Goal: Book appointment/travel/reservation

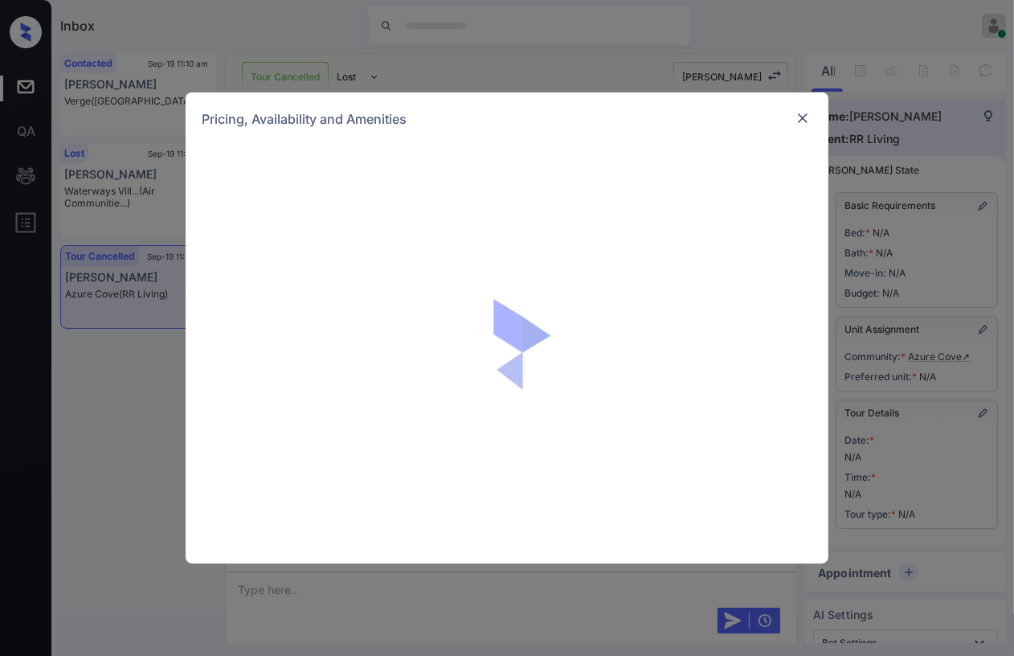
scroll to position [9895, 0]
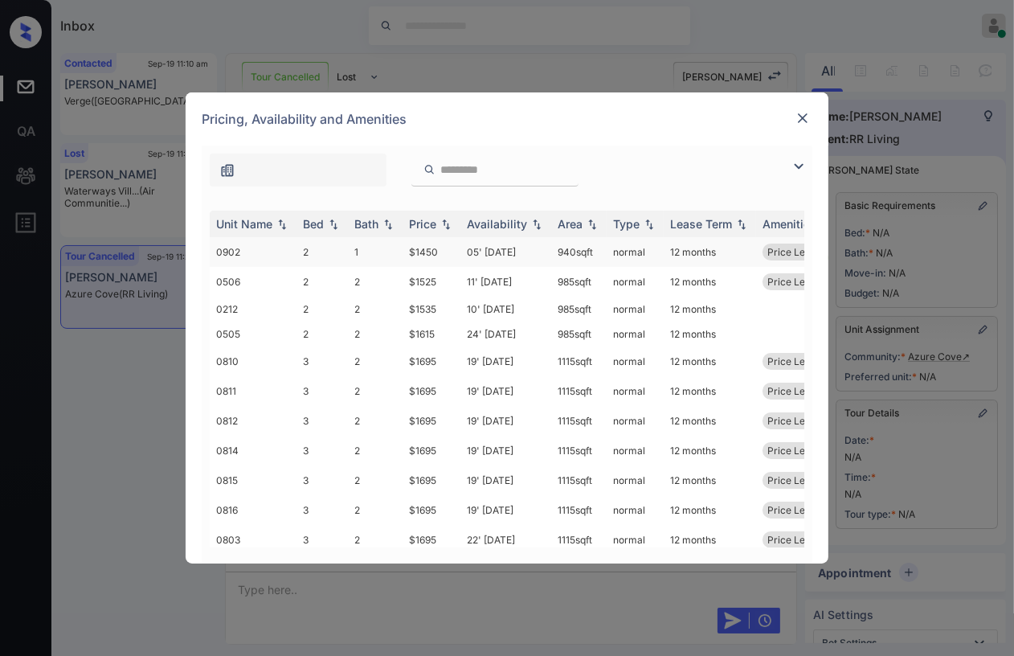
click at [325, 251] on td "2" at bounding box center [321, 252] width 51 height 30
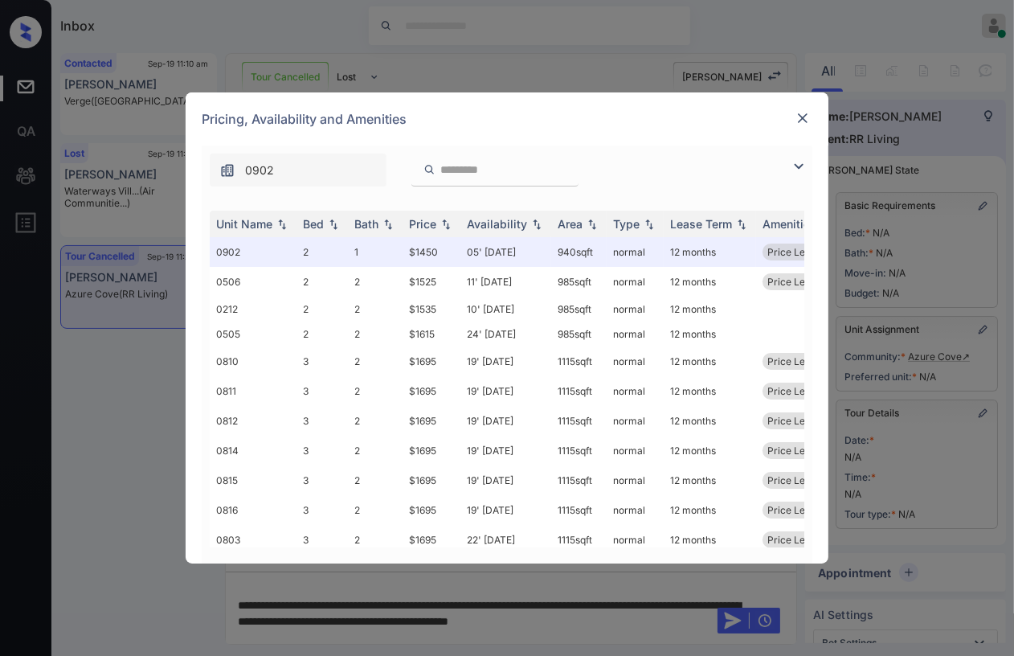
click at [798, 117] on img at bounding box center [802, 118] width 16 height 16
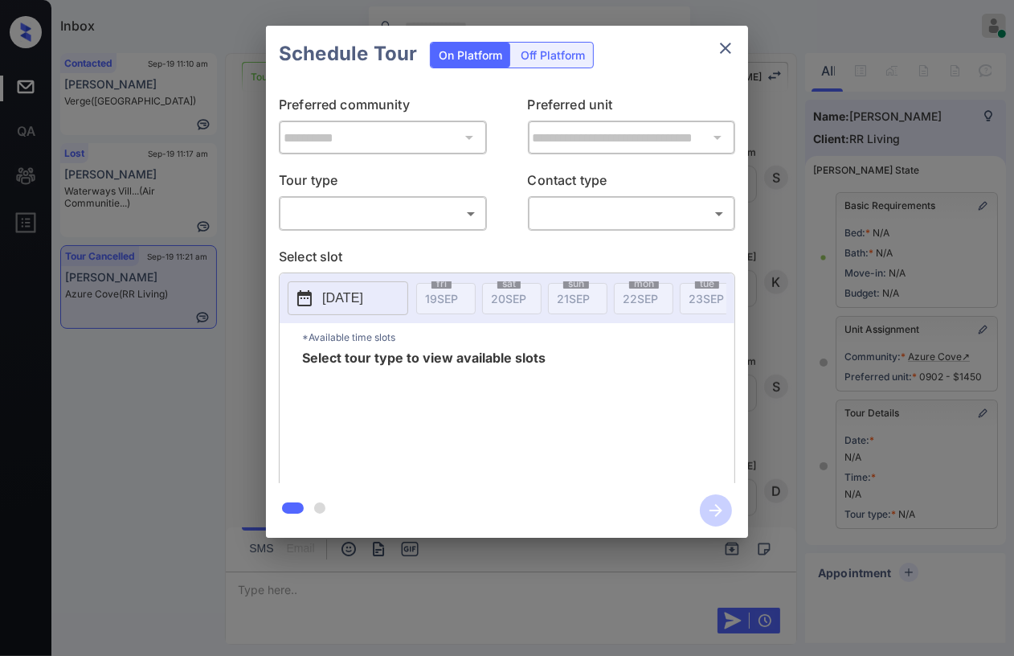
scroll to position [146, 0]
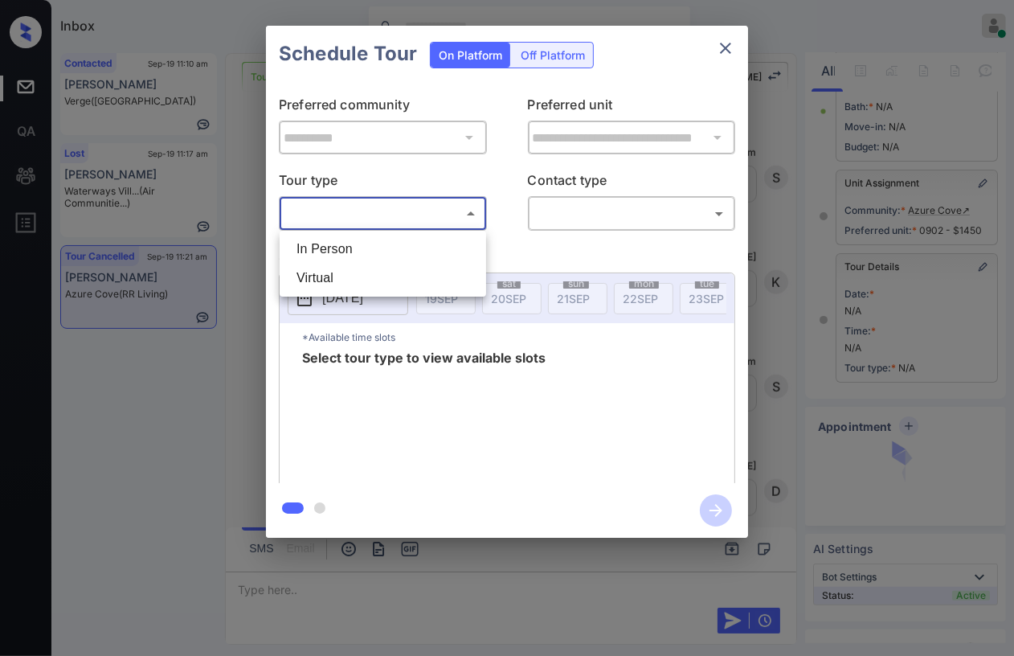
click at [342, 219] on body "Inbox Danielle Dela Cruz Online Set yourself offline Set yourself on break Prof…" at bounding box center [507, 328] width 1014 height 656
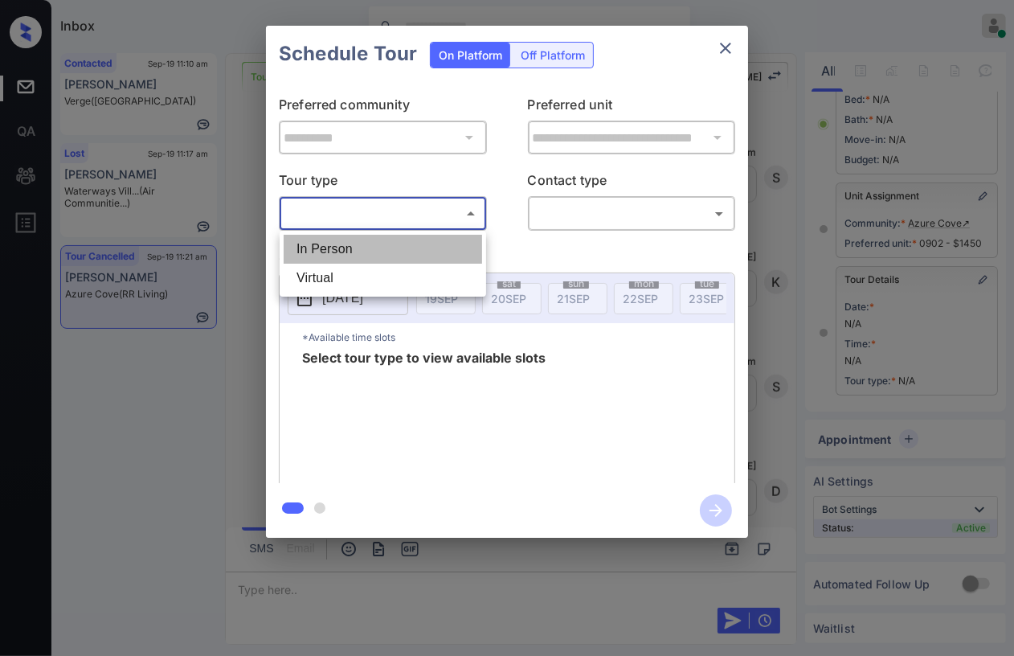
click at [323, 246] on li "In Person" at bounding box center [383, 249] width 198 height 29
type input "********"
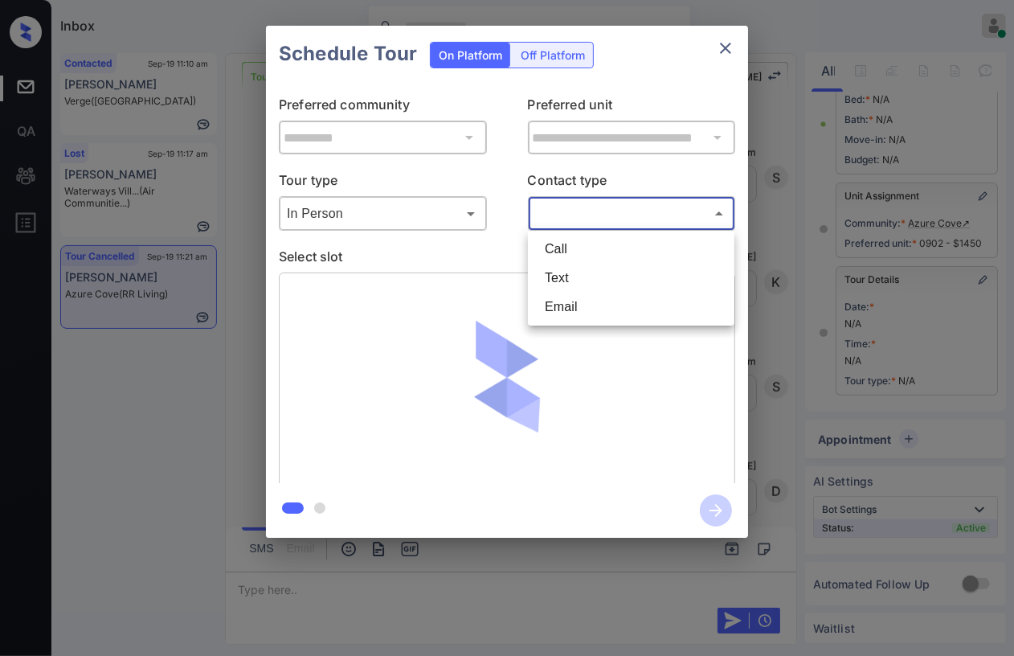
click at [615, 206] on body "Inbox Danielle Dela Cruz Online Set yourself offline Set yourself on break Prof…" at bounding box center [507, 328] width 1014 height 656
click at [574, 271] on li "Text" at bounding box center [631, 277] width 198 height 29
type input "****"
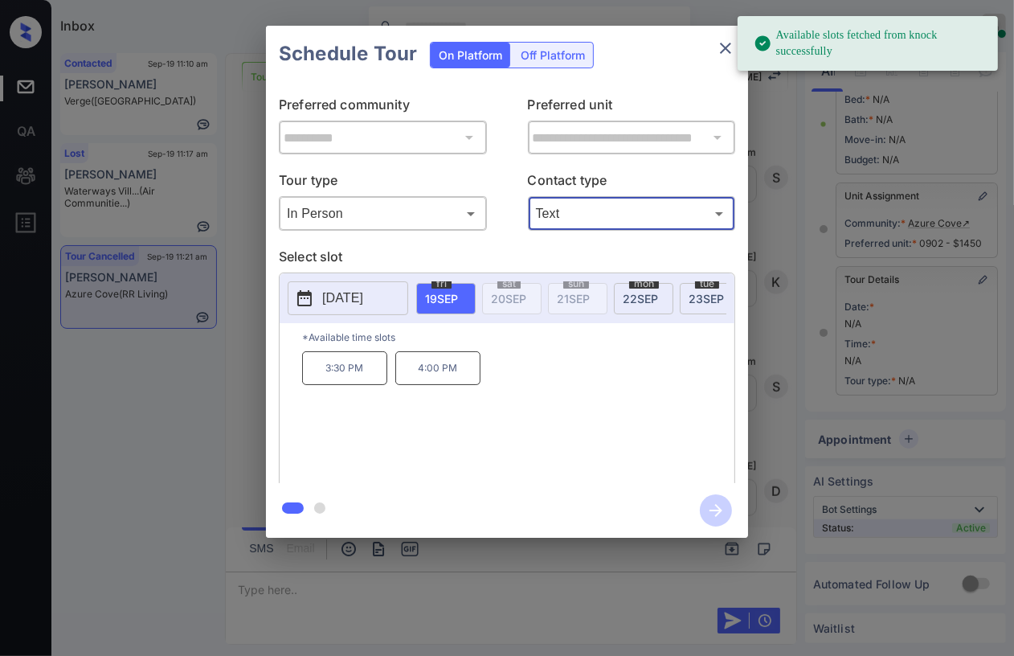
click at [643, 297] on span "22 SEP" at bounding box center [640, 299] width 35 height 14
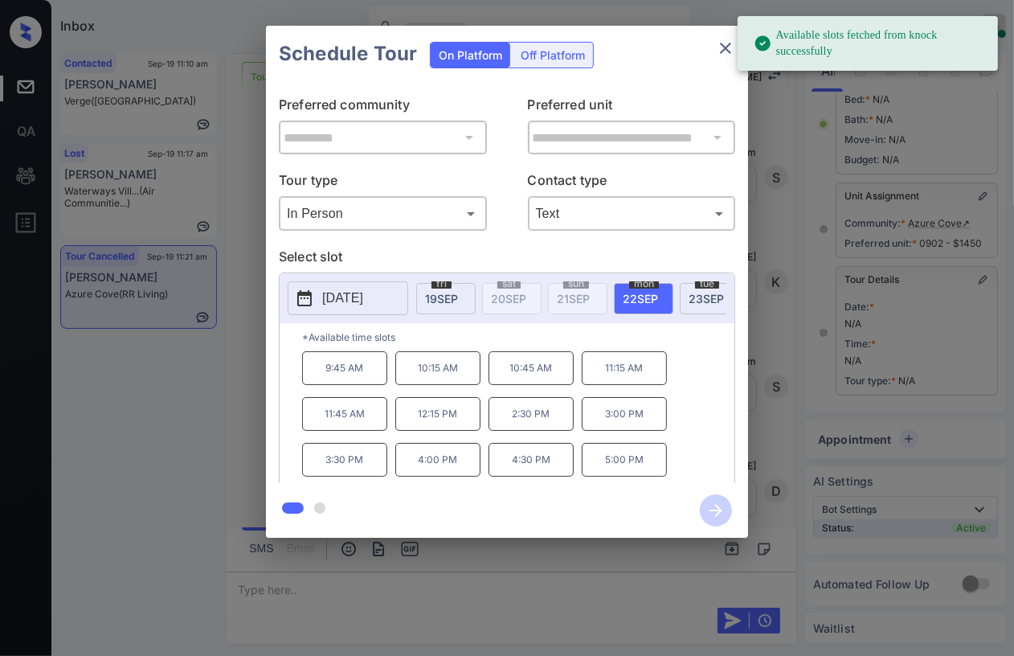
click at [351, 375] on p "9:45 AM" at bounding box center [344, 368] width 85 height 34
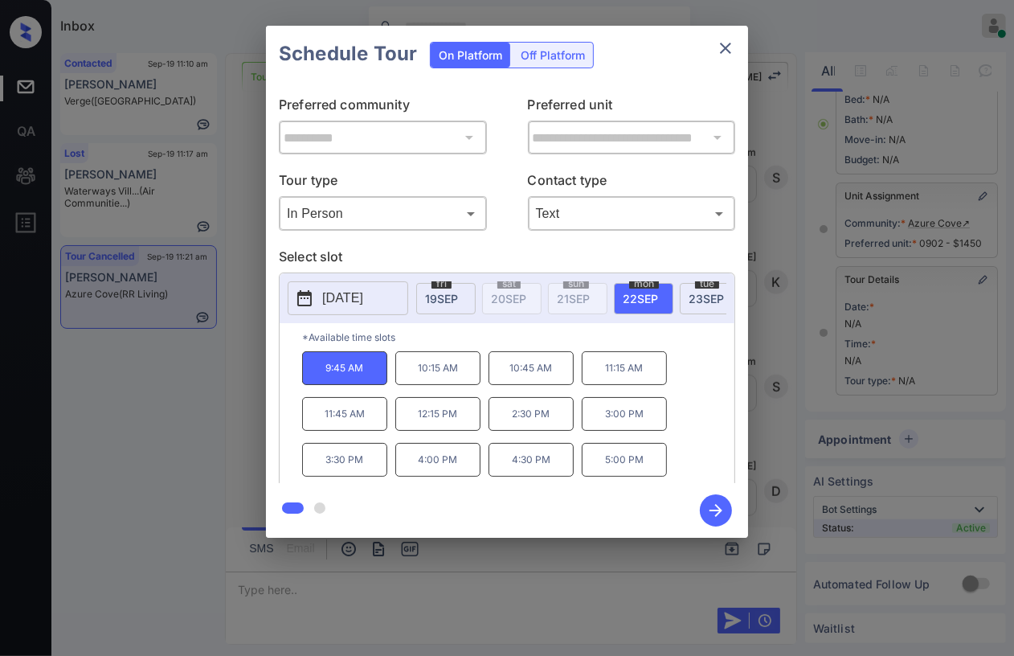
click at [720, 507] on icon "button" at bounding box center [716, 510] width 32 height 32
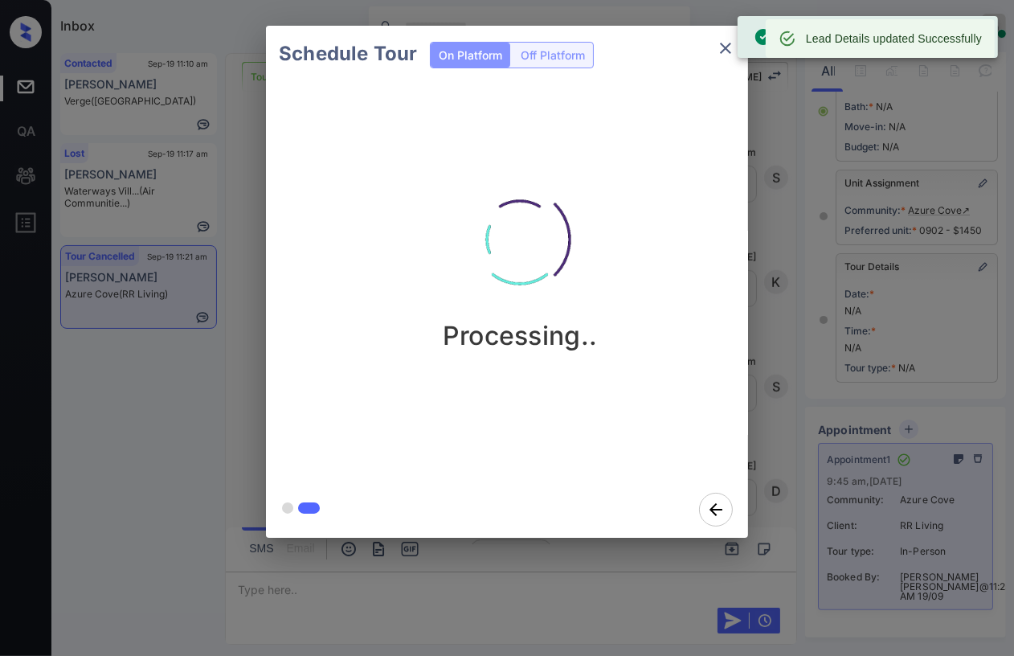
click at [726, 44] on icon "close" at bounding box center [725, 48] width 19 height 19
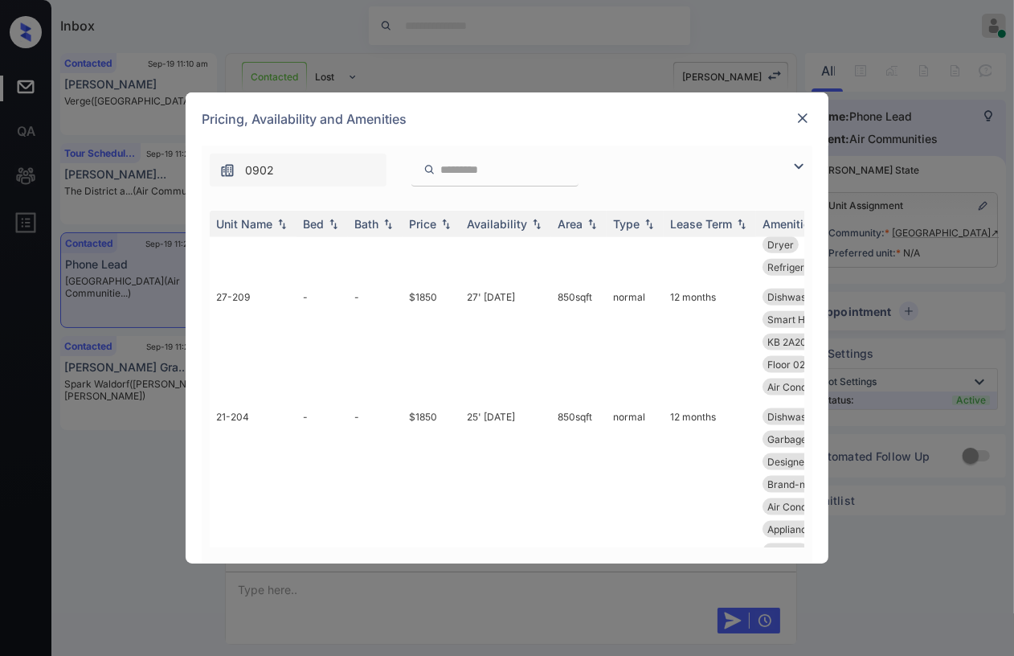
scroll to position [1607, 0]
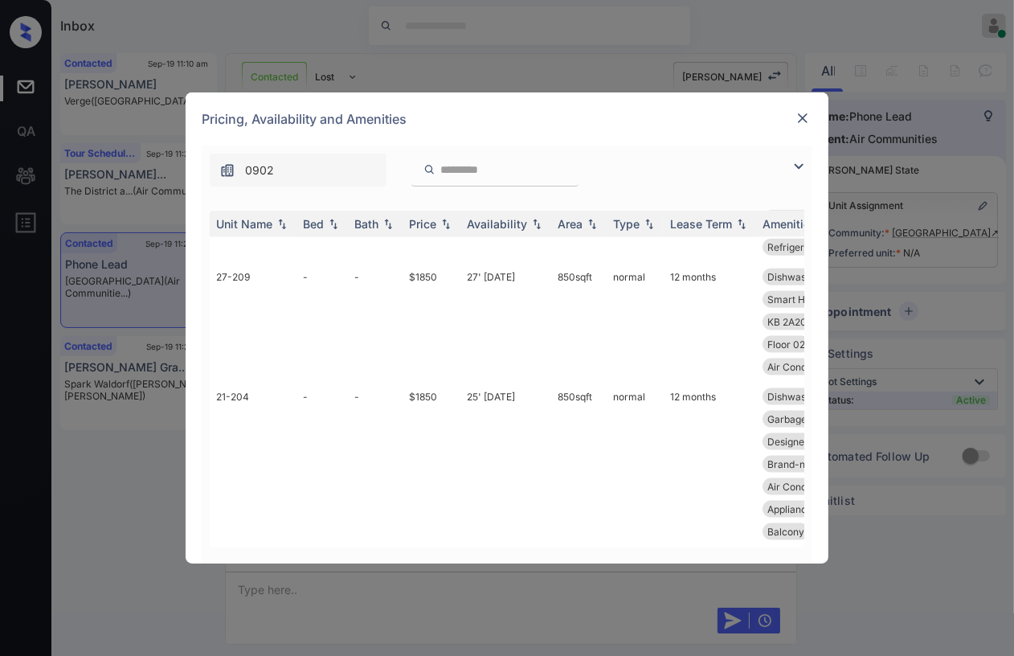
click at [803, 116] on img at bounding box center [802, 118] width 16 height 16
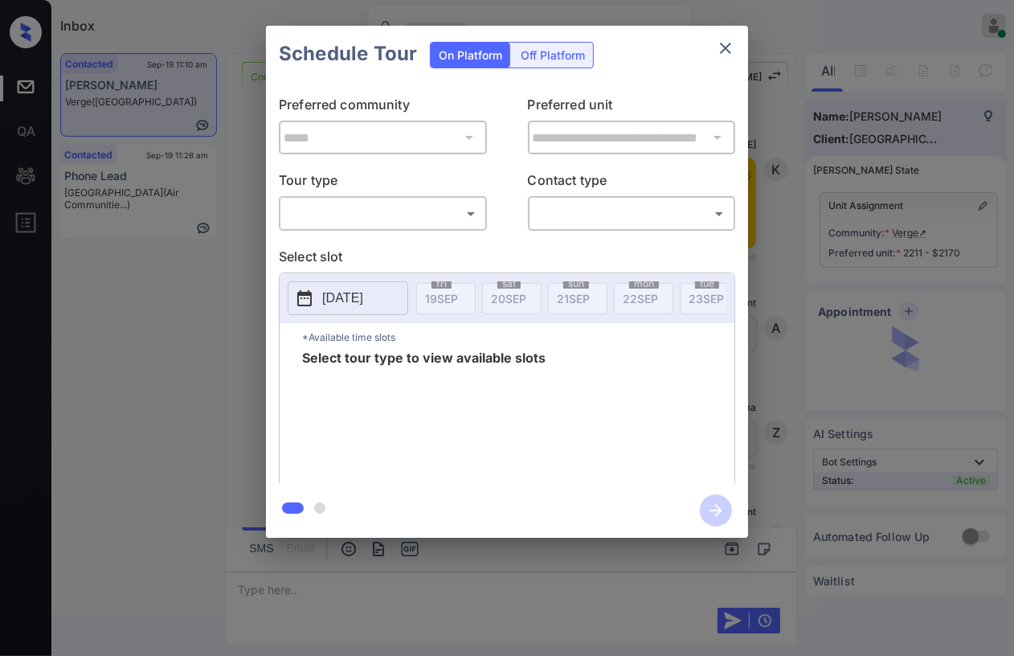
scroll to position [4805, 0]
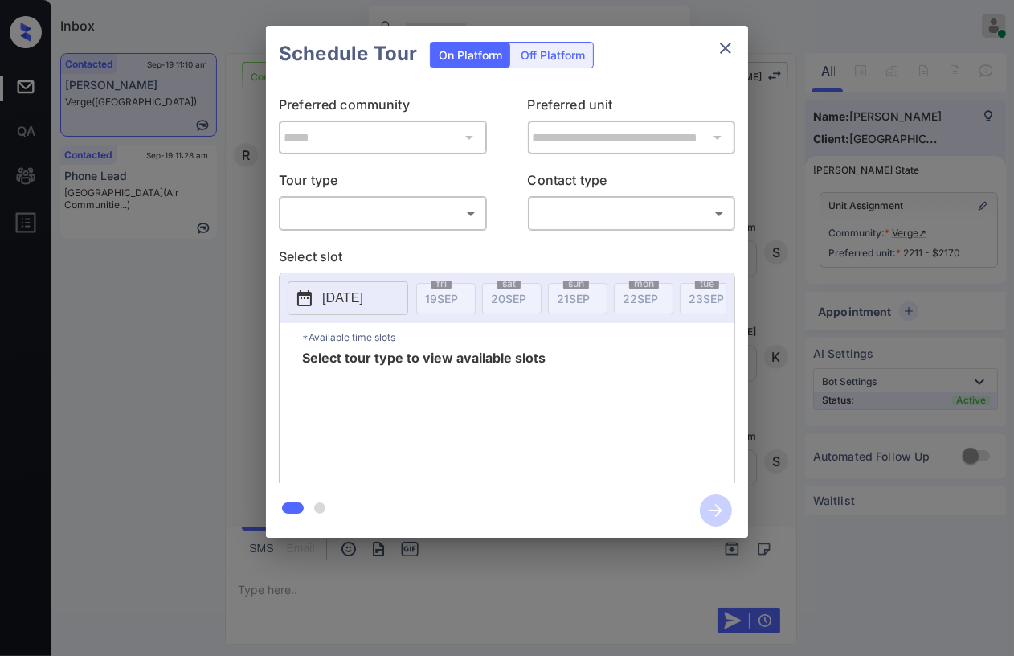
click at [345, 215] on body "Inbox Danielle Dela Cruz Online Set yourself offline Set yourself on break Prof…" at bounding box center [507, 328] width 1014 height 656
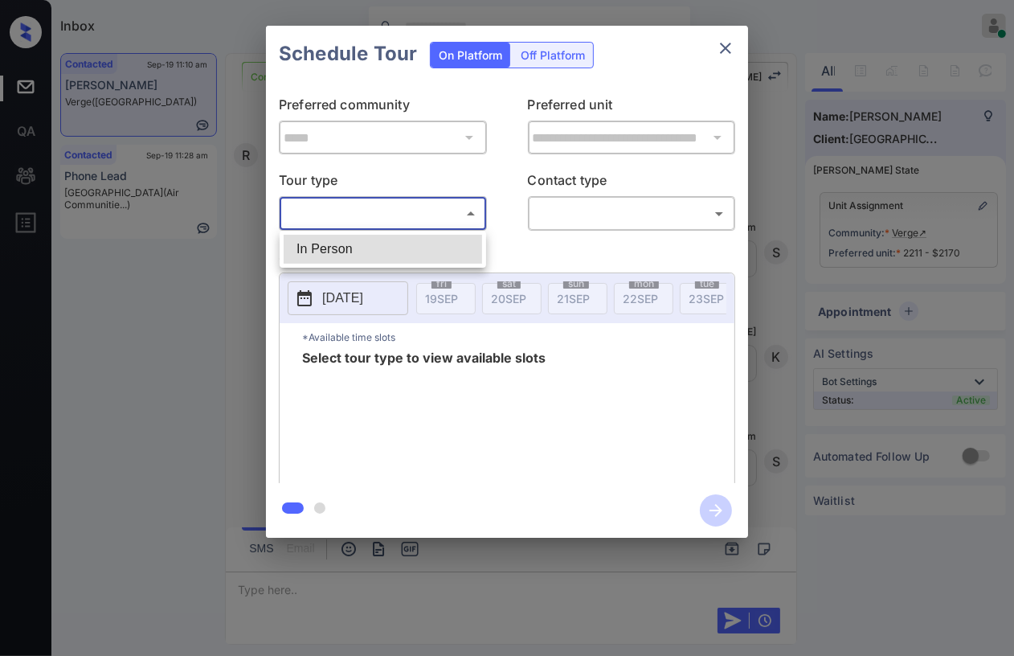
click at [327, 243] on li "In Person" at bounding box center [383, 249] width 198 height 29
type input "********"
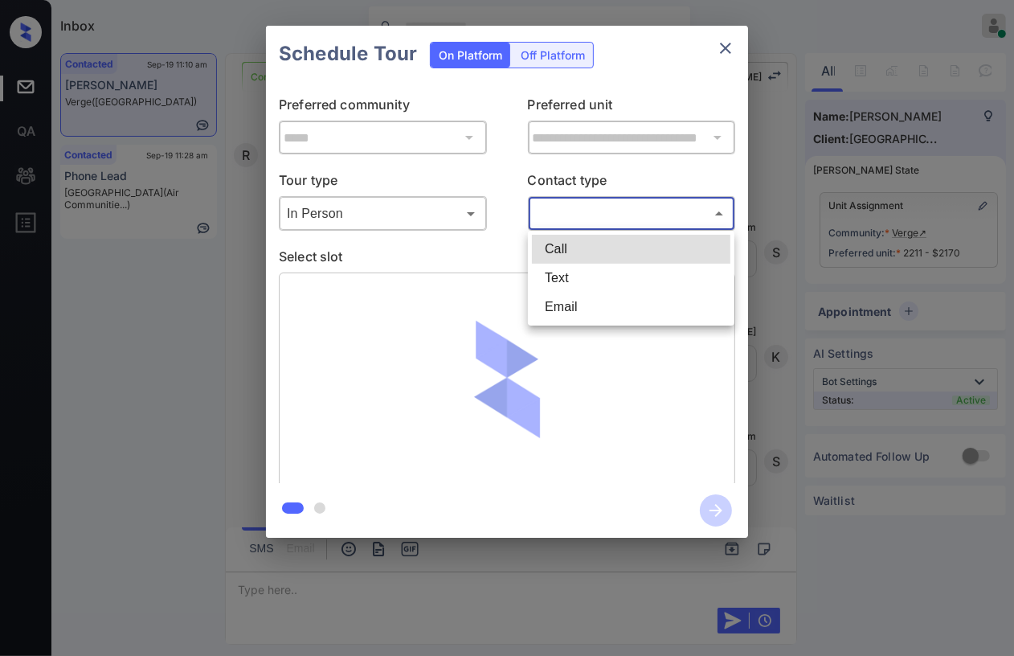
click at [569, 219] on body "Inbox Danielle Dela Cruz Online Set yourself offline Set yourself on break Prof…" at bounding box center [507, 328] width 1014 height 656
click at [566, 275] on li "Text" at bounding box center [631, 277] width 198 height 29
type input "****"
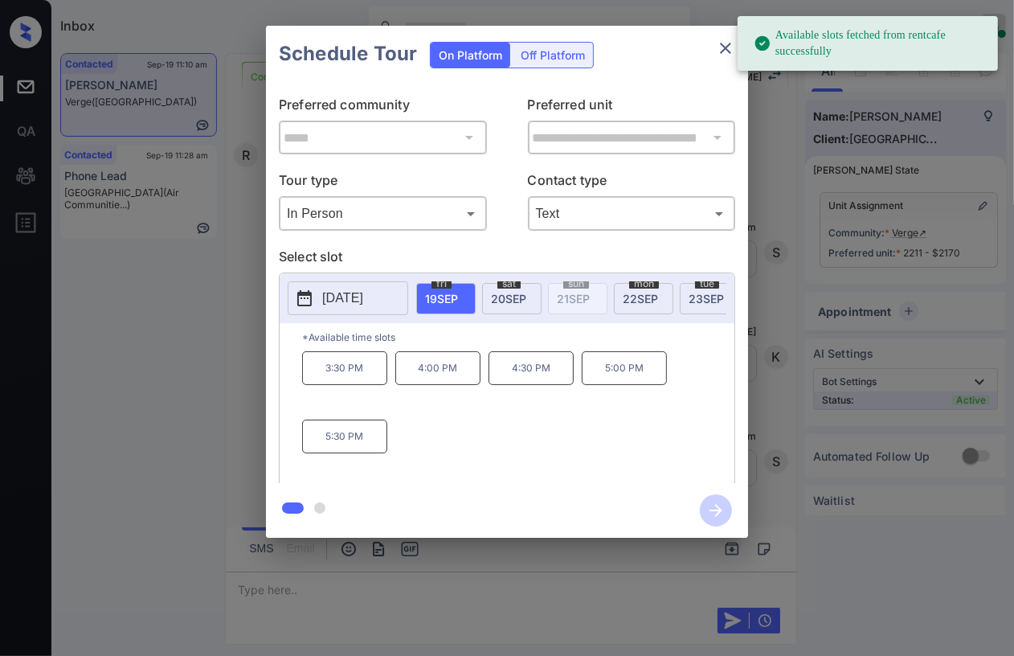
click at [651, 296] on span "22 SEP" at bounding box center [640, 299] width 35 height 14
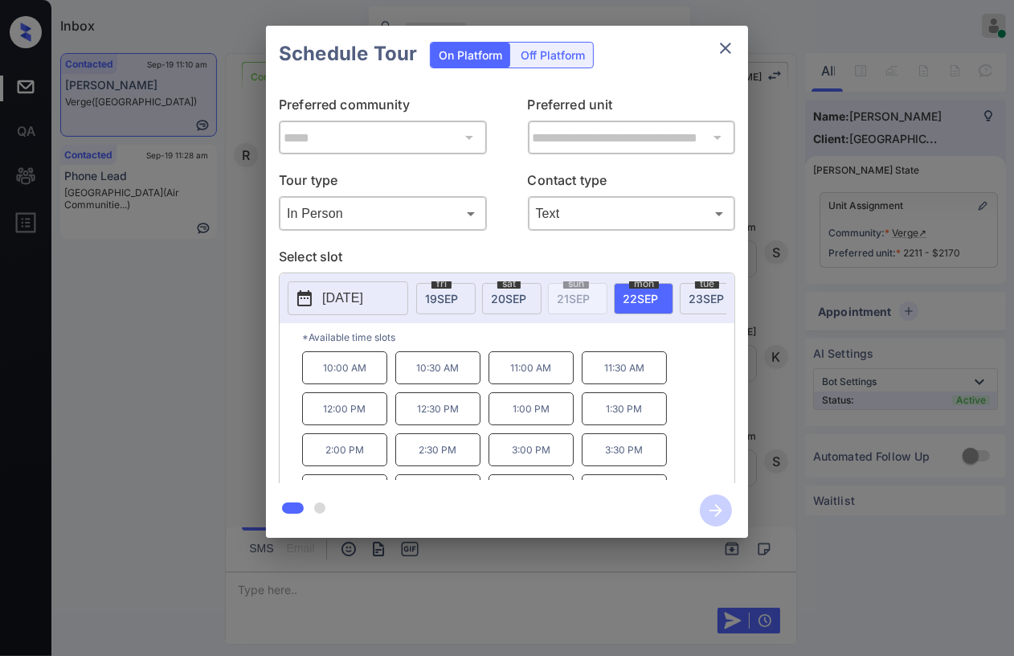
click at [537, 381] on p "11:00 AM" at bounding box center [530, 367] width 85 height 33
click at [714, 516] on icon "button" at bounding box center [716, 510] width 32 height 32
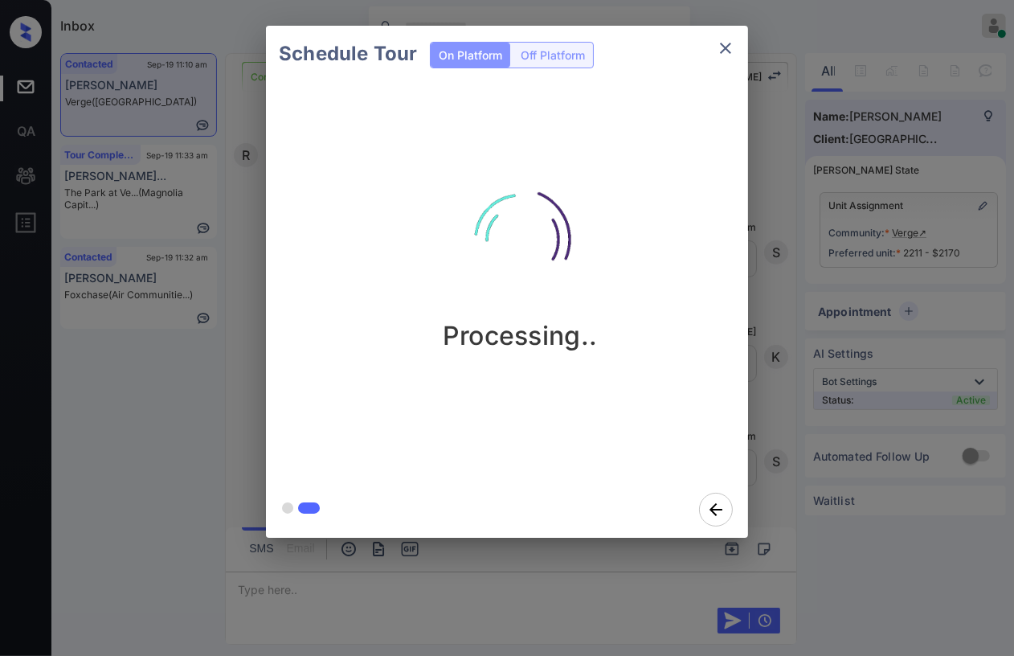
click at [206, 357] on div "Schedule Tour On Platform Off Platform Processing.." at bounding box center [507, 281] width 1014 height 563
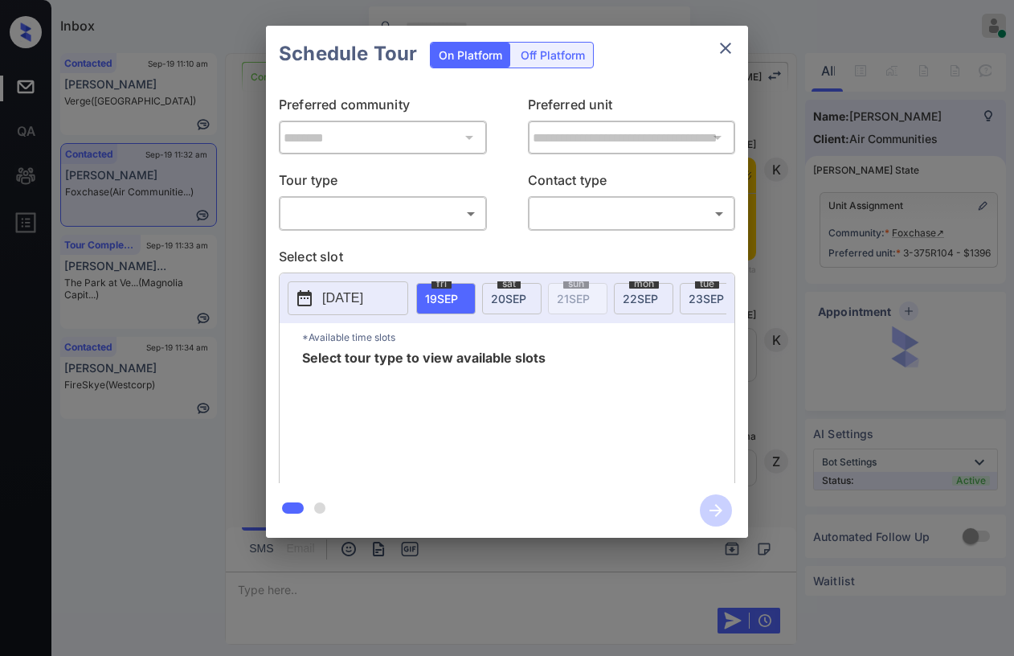
click at [375, 207] on body "Inbox [PERSON_NAME] [PERSON_NAME] Online Set yourself offline Set yourself on b…" at bounding box center [507, 328] width 1014 height 656
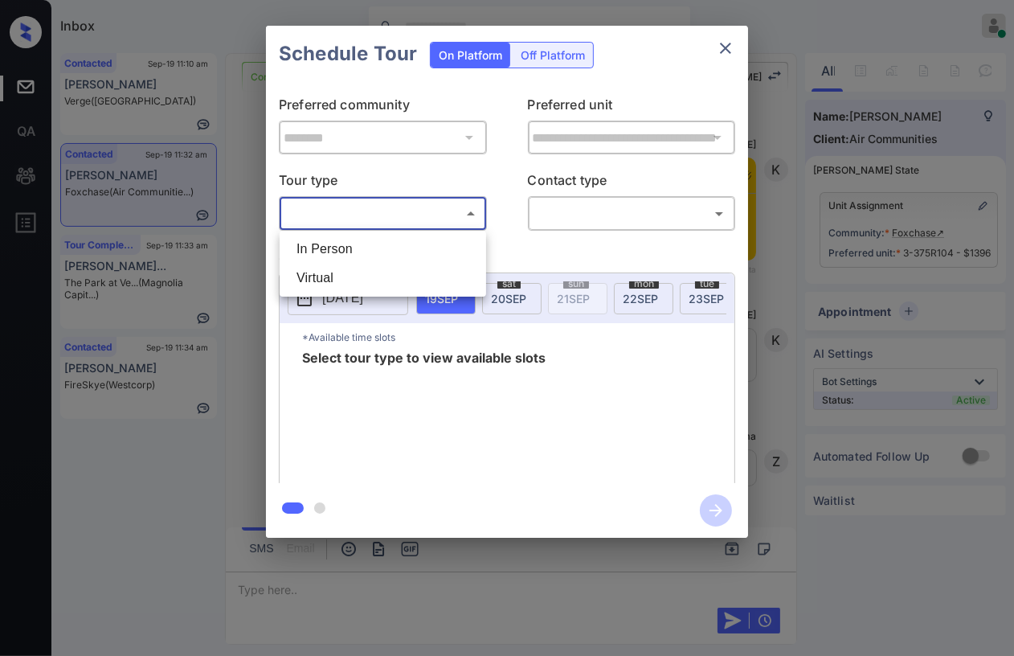
click at [324, 248] on li "In Person" at bounding box center [383, 249] width 198 height 29
type input "********"
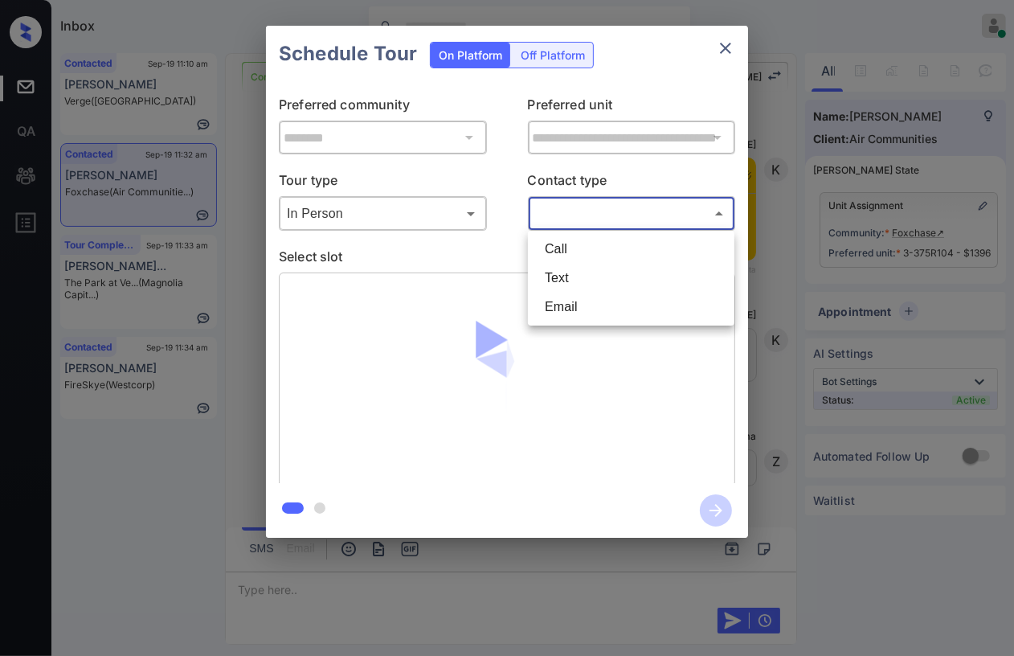
click at [618, 215] on body "Inbox [PERSON_NAME] [PERSON_NAME] Online Set yourself offline Set yourself on b…" at bounding box center [507, 328] width 1014 height 656
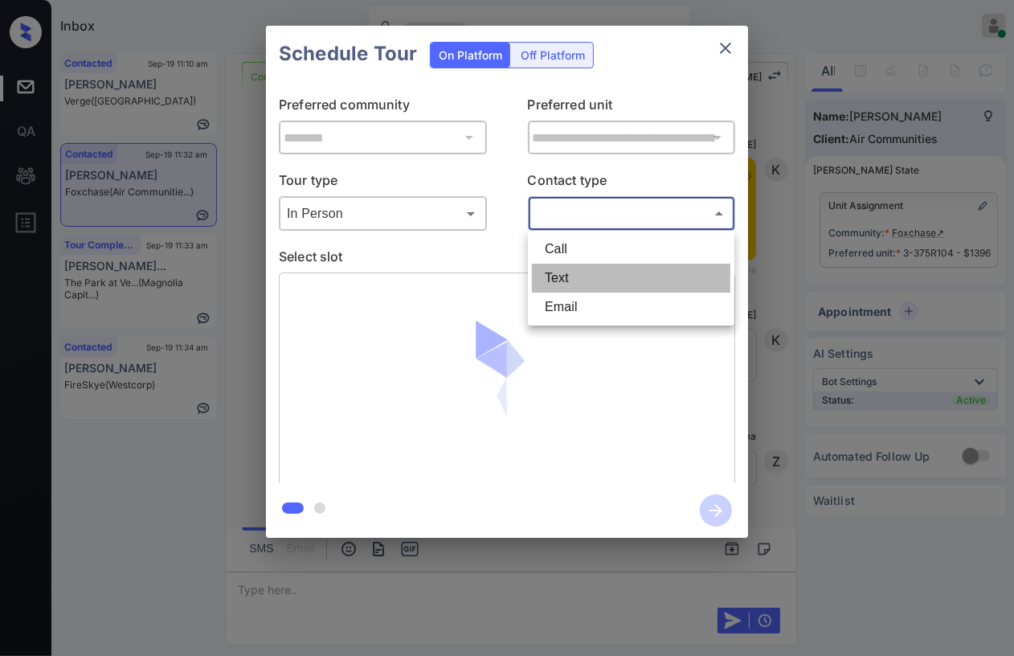
click at [557, 277] on li "Text" at bounding box center [631, 277] width 198 height 29
type input "****"
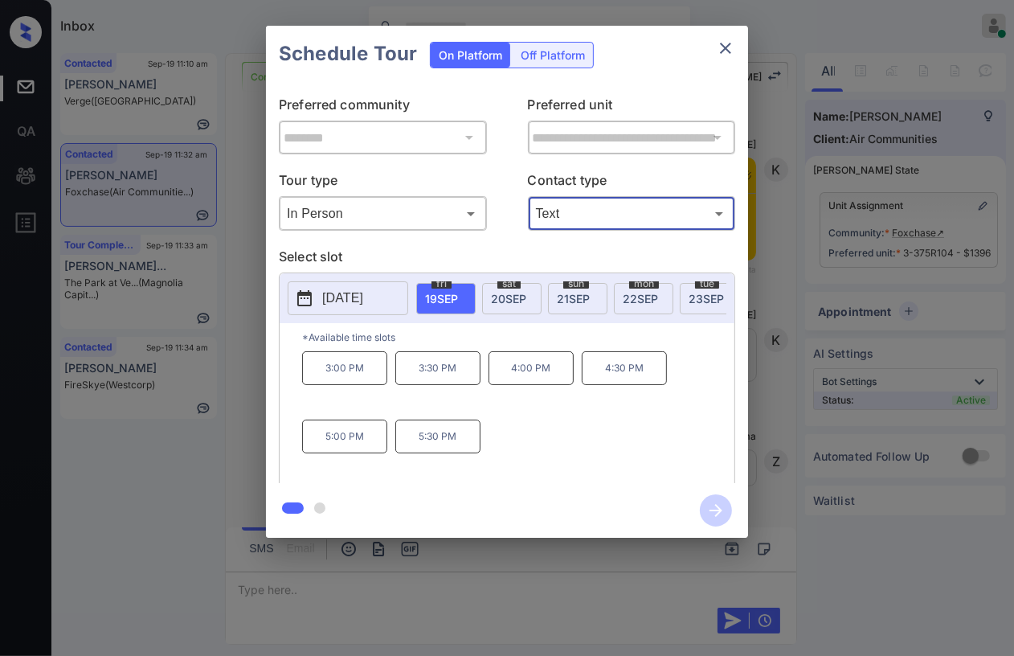
click at [728, 52] on icon "close" at bounding box center [725, 48] width 19 height 19
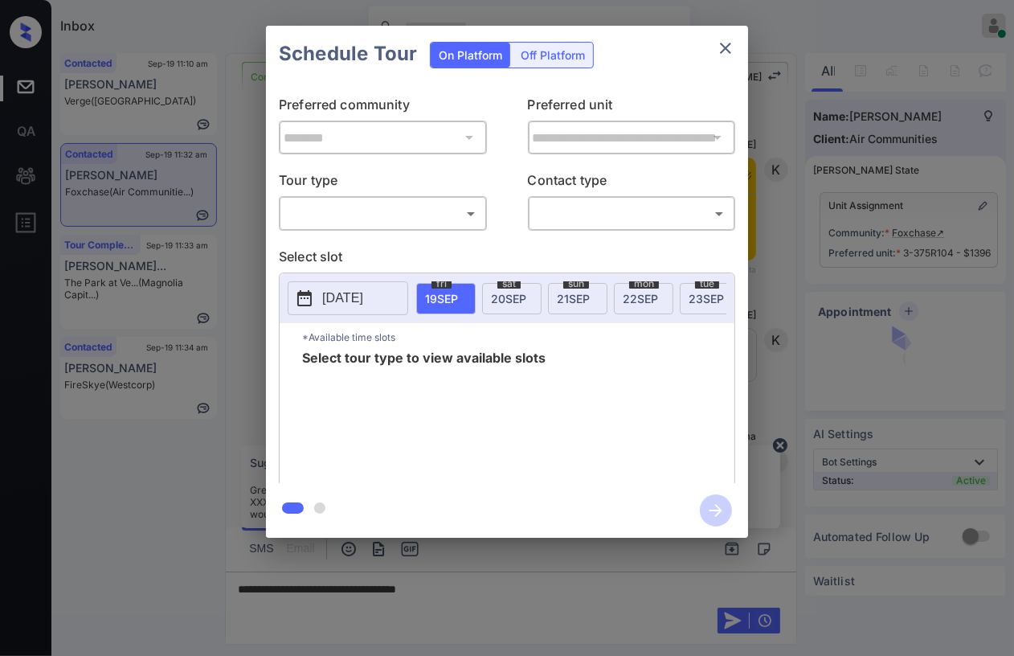
scroll to position [1486, 0]
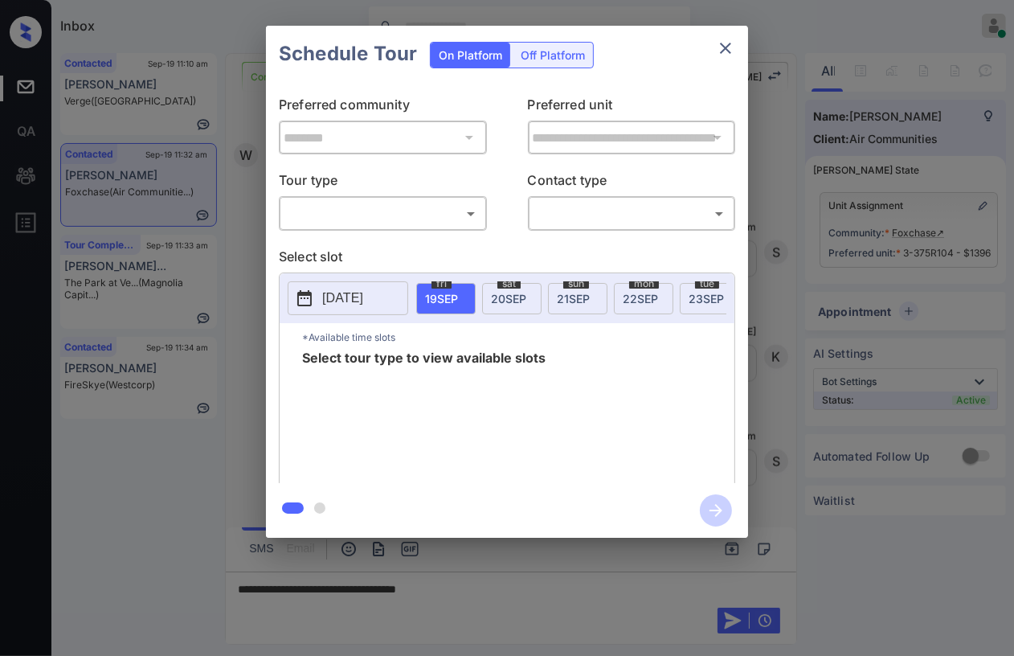
click at [386, 226] on body "Inbox Danielle Dela Cruz Online Set yourself offline Set yourself on break Prof…" at bounding box center [507, 328] width 1014 height 656
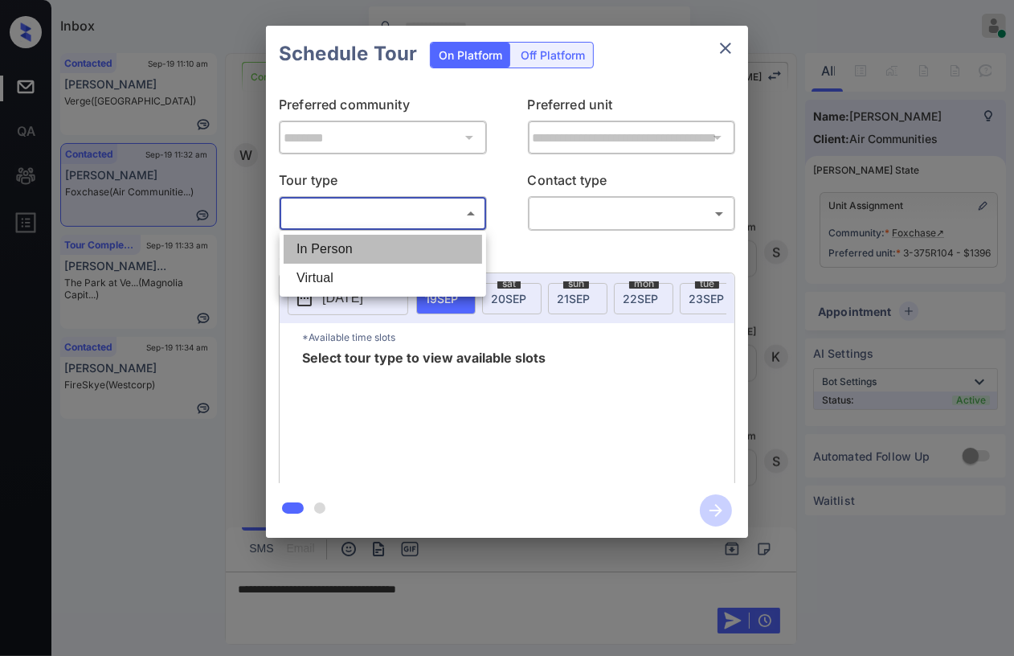
click at [337, 250] on li "In Person" at bounding box center [383, 249] width 198 height 29
type input "********"
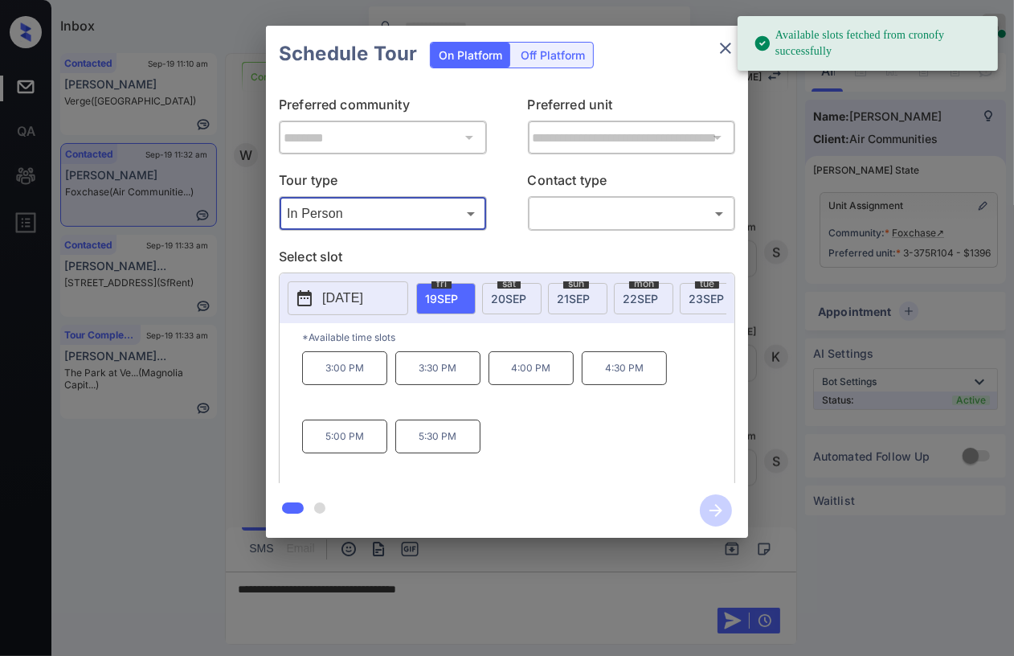
click at [727, 40] on icon "close" at bounding box center [725, 48] width 19 height 19
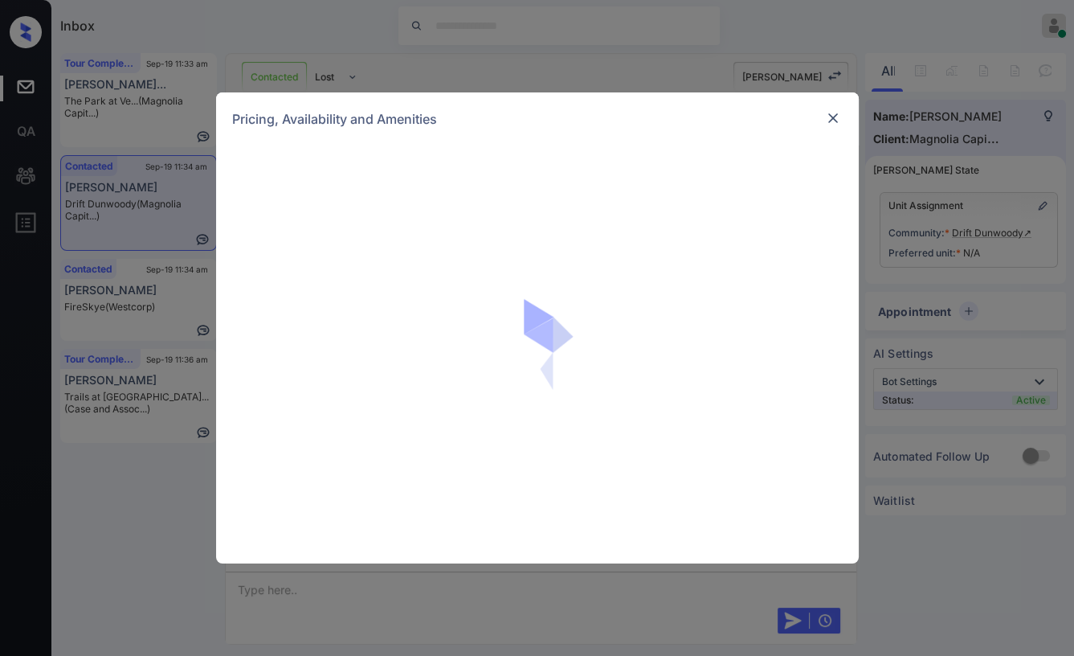
scroll to position [581, 0]
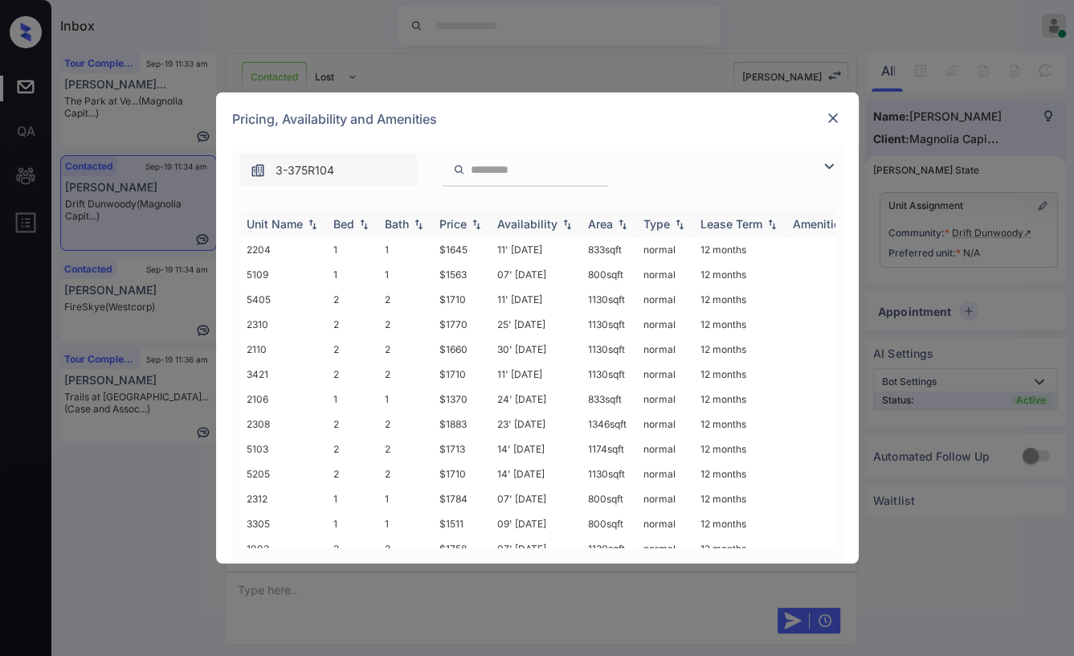
click at [342, 222] on div "Bed" at bounding box center [343, 224] width 21 height 14
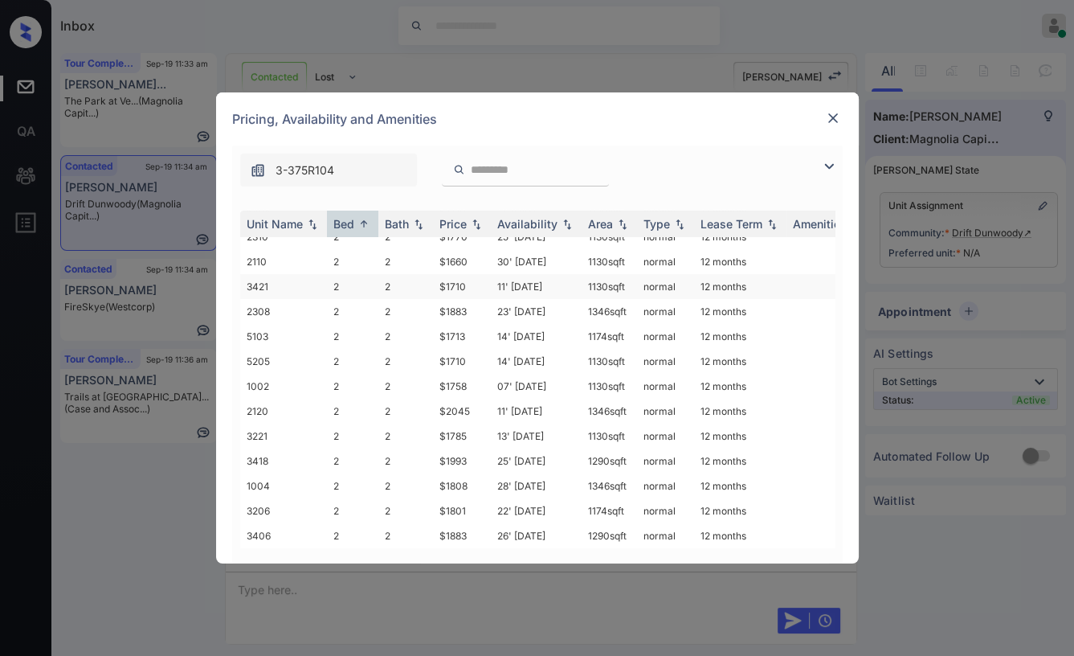
scroll to position [0, 0]
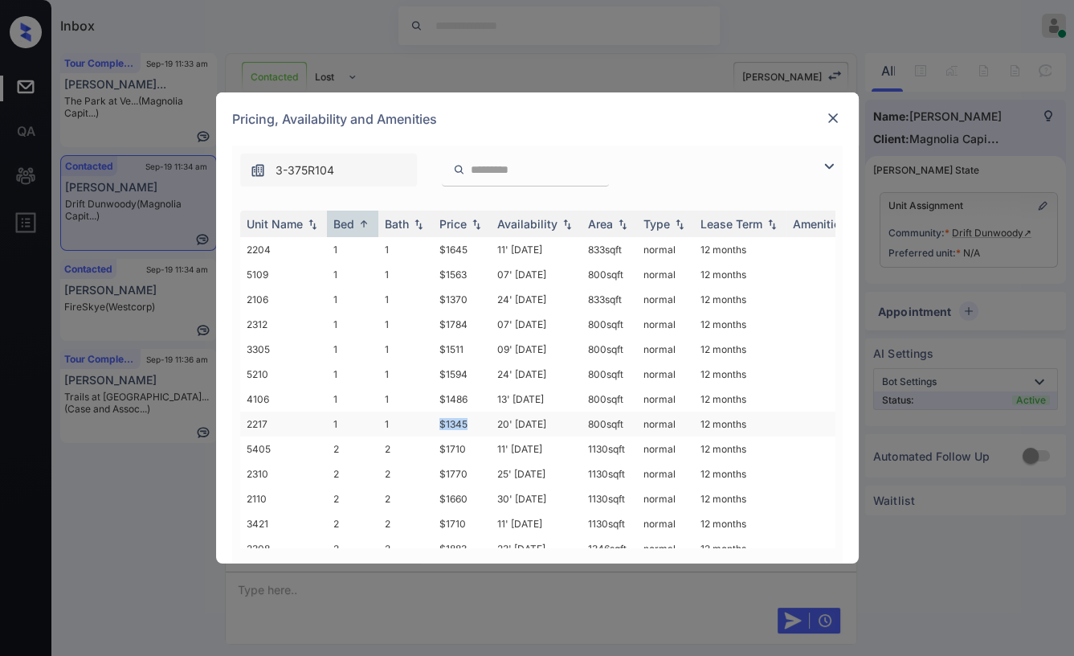
drag, startPoint x: 437, startPoint y: 413, endPoint x: 476, endPoint y: 415, distance: 38.6
click at [476, 415] on td "$1345" at bounding box center [462, 423] width 58 height 25
copy td "$1345"
click at [829, 122] on img at bounding box center [833, 118] width 16 height 16
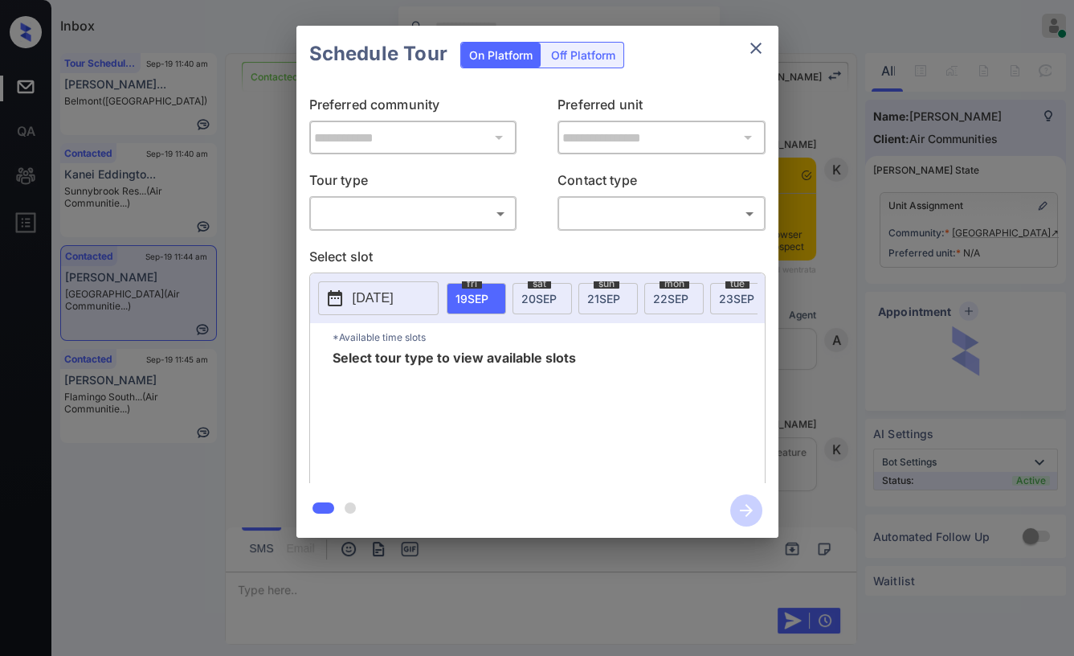
scroll to position [2828, 0]
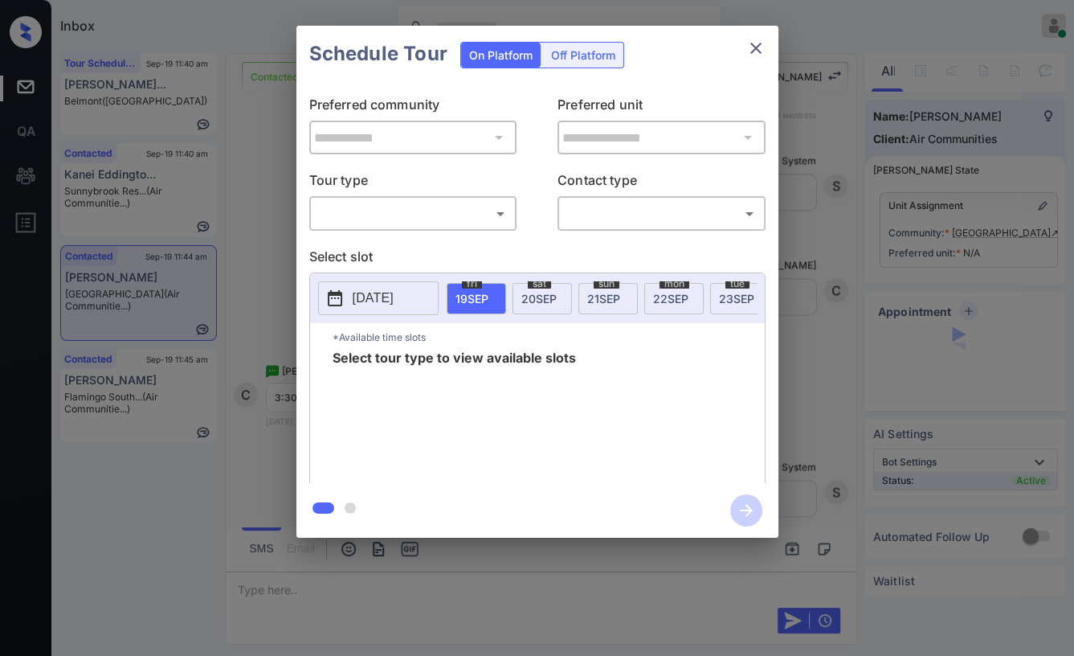
click at [382, 211] on body "Inbox [PERSON_NAME] [PERSON_NAME] Online Set yourself offline Set yourself on b…" at bounding box center [537, 328] width 1074 height 656
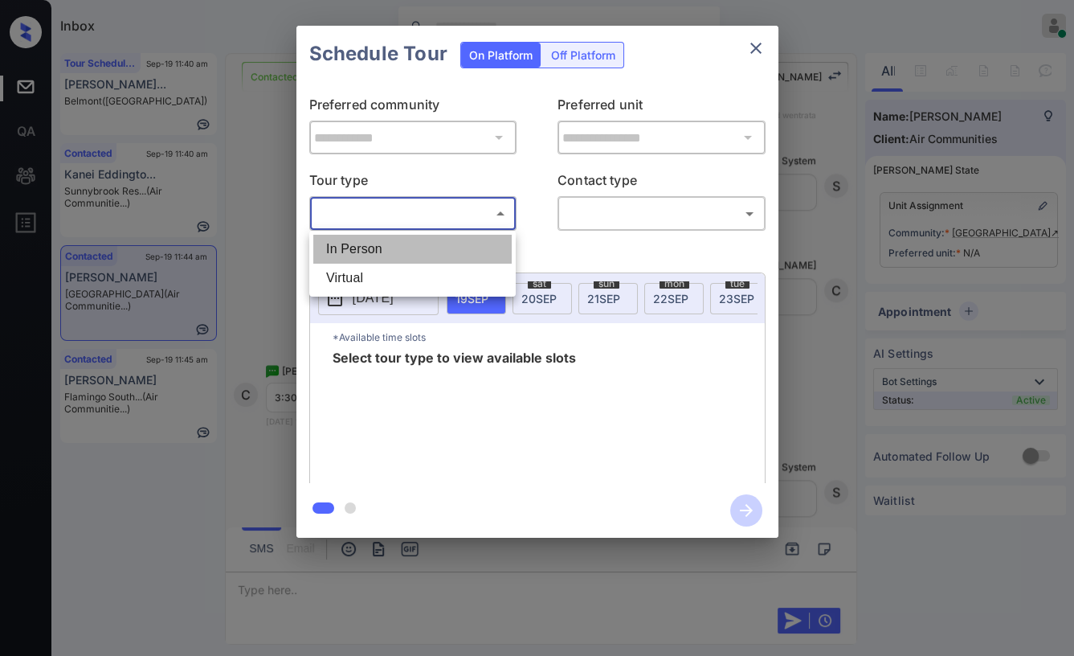
click at [379, 253] on li "In Person" at bounding box center [412, 249] width 198 height 29
type input "********"
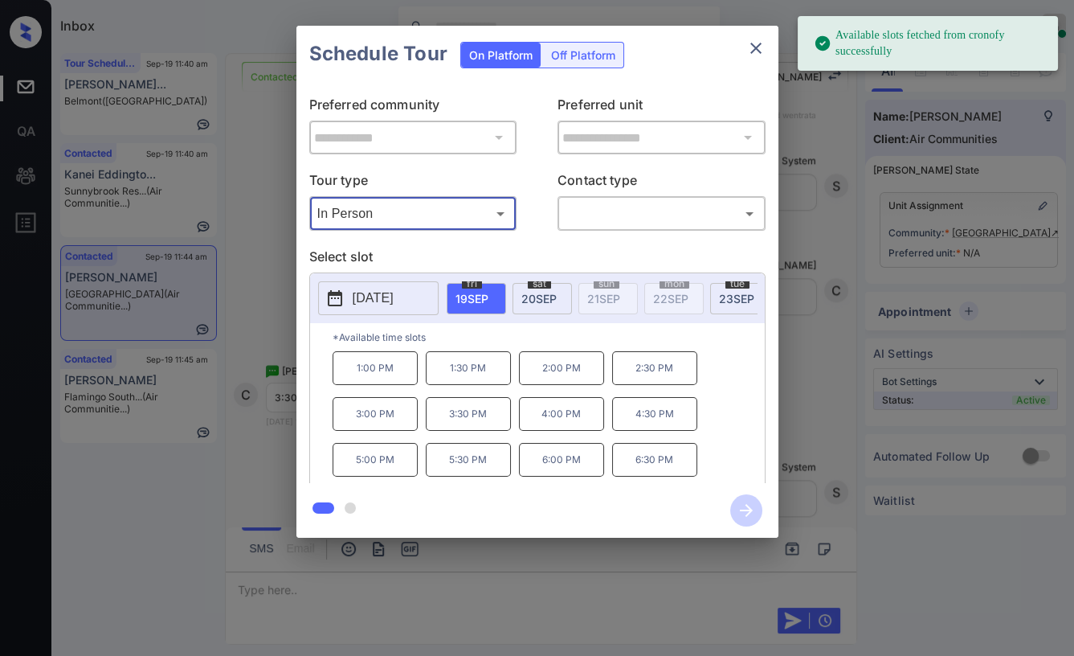
click at [726, 292] on span "[DATE]" at bounding box center [736, 299] width 35 height 14
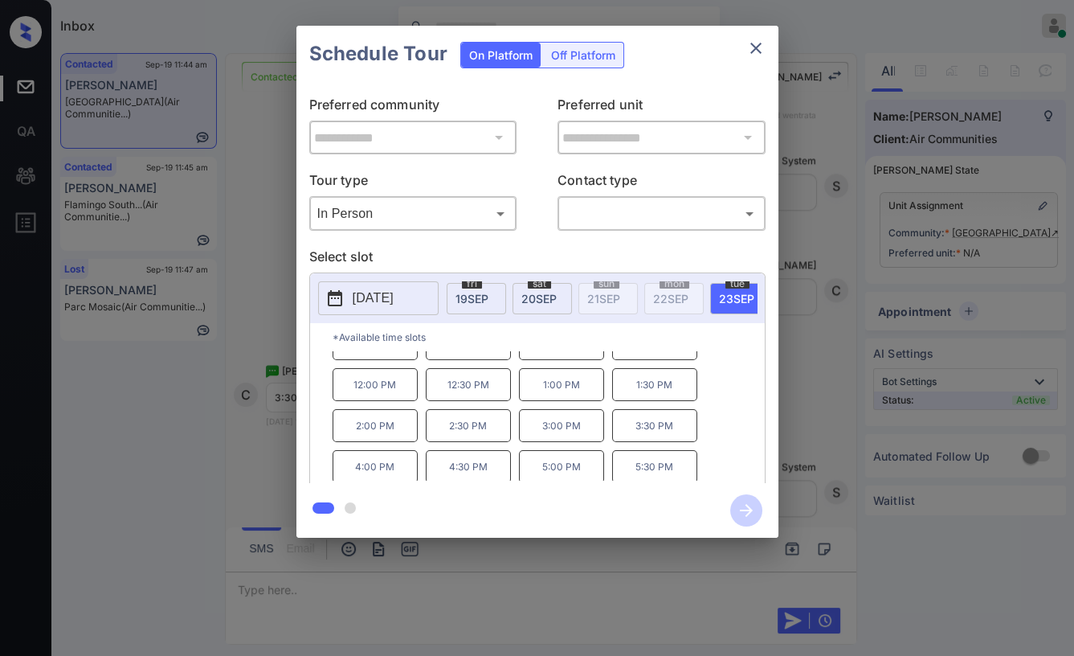
scroll to position [0, 0]
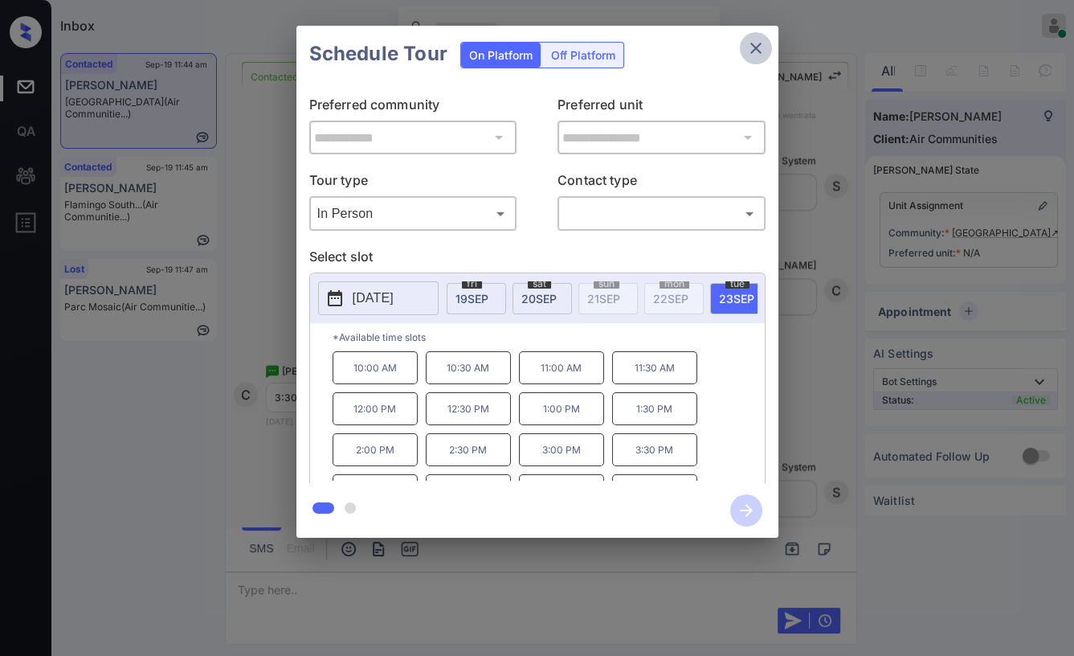
click at [754, 51] on icon "close" at bounding box center [755, 48] width 19 height 19
